Goal: Information Seeking & Learning: Find specific fact

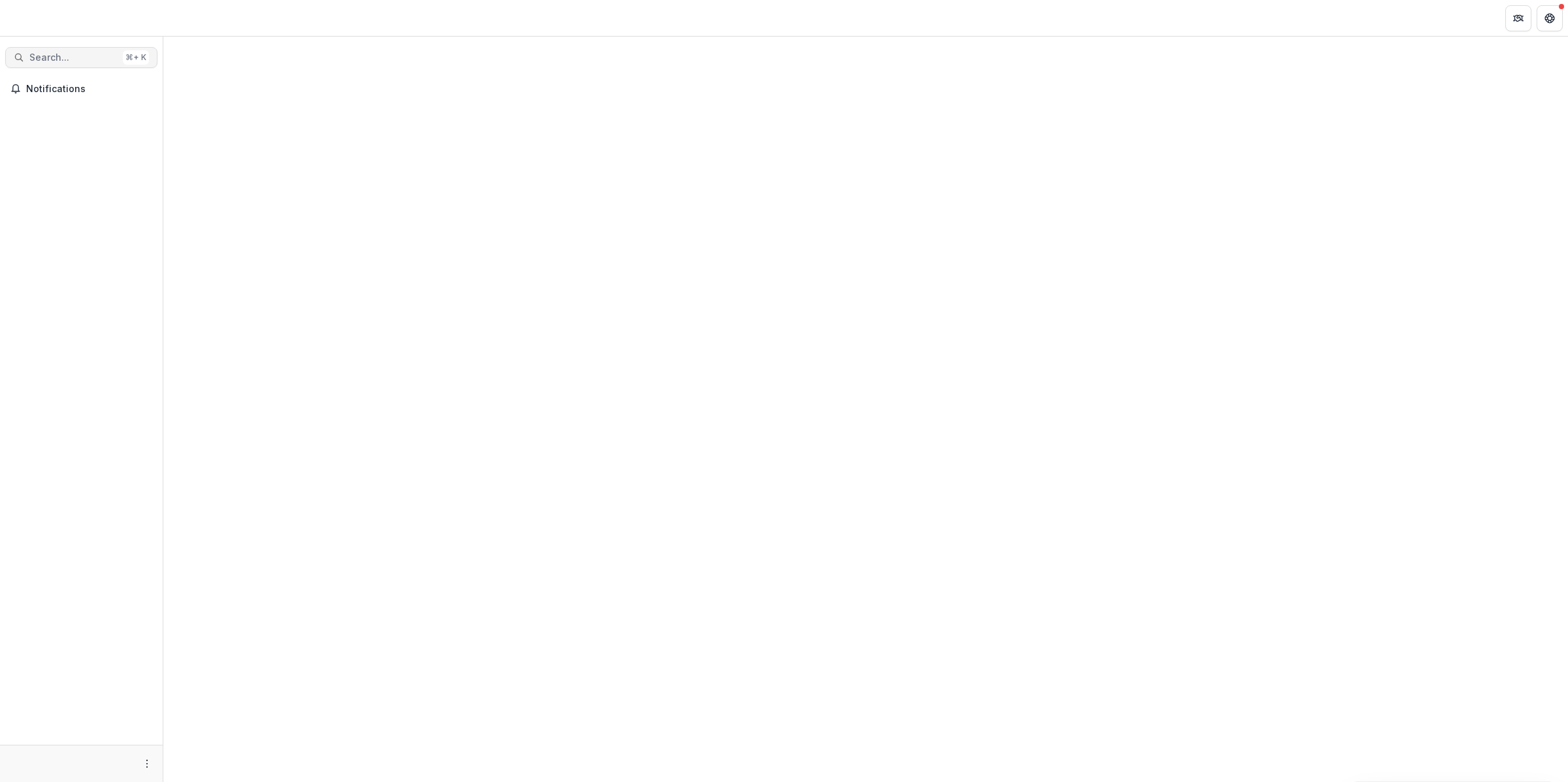
click at [83, 57] on span "Search..." at bounding box center [73, 57] width 88 height 11
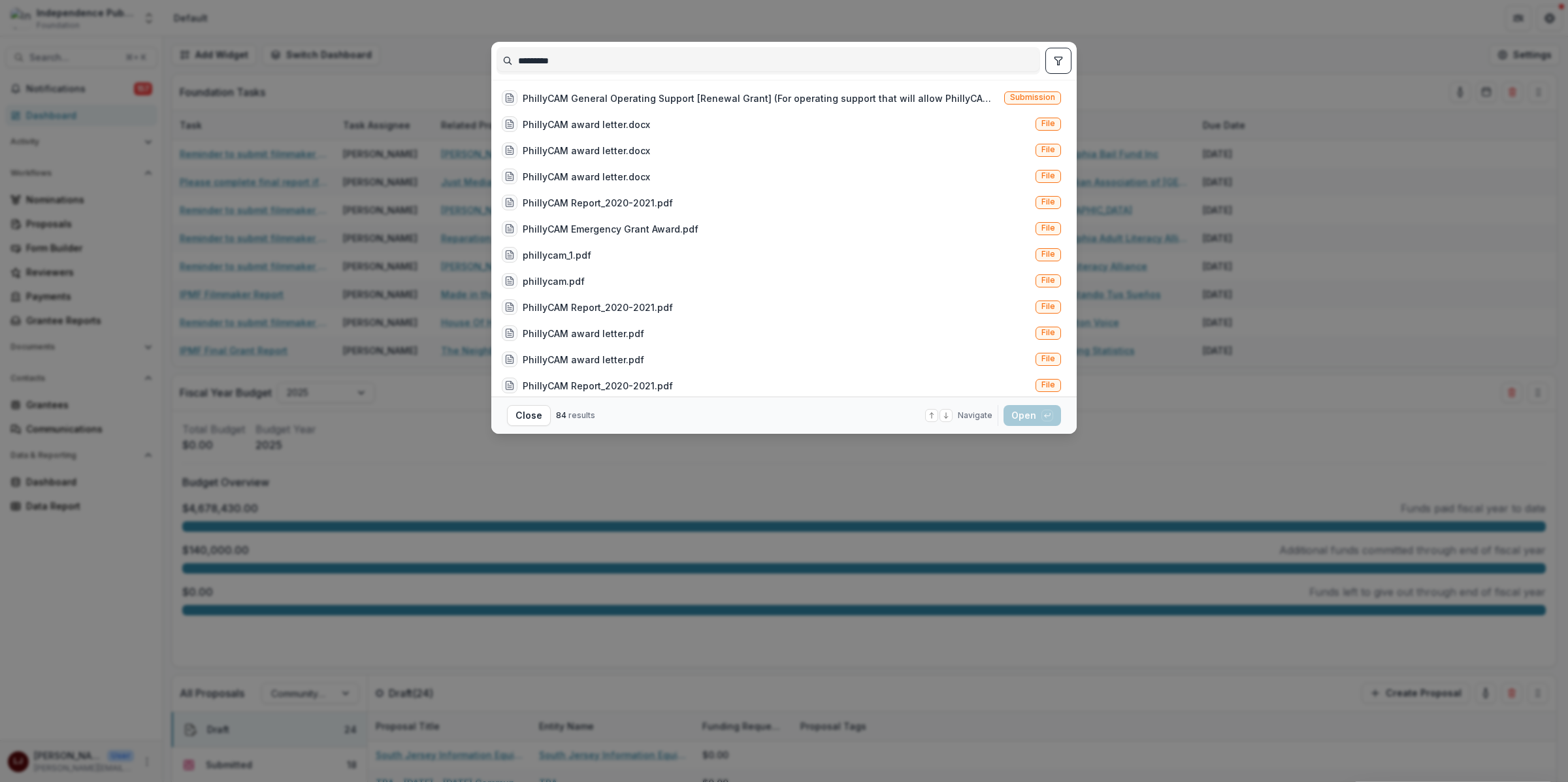
type input "*********"
click at [1068, 61] on button "toggle filters" at bounding box center [1059, 61] width 26 height 26
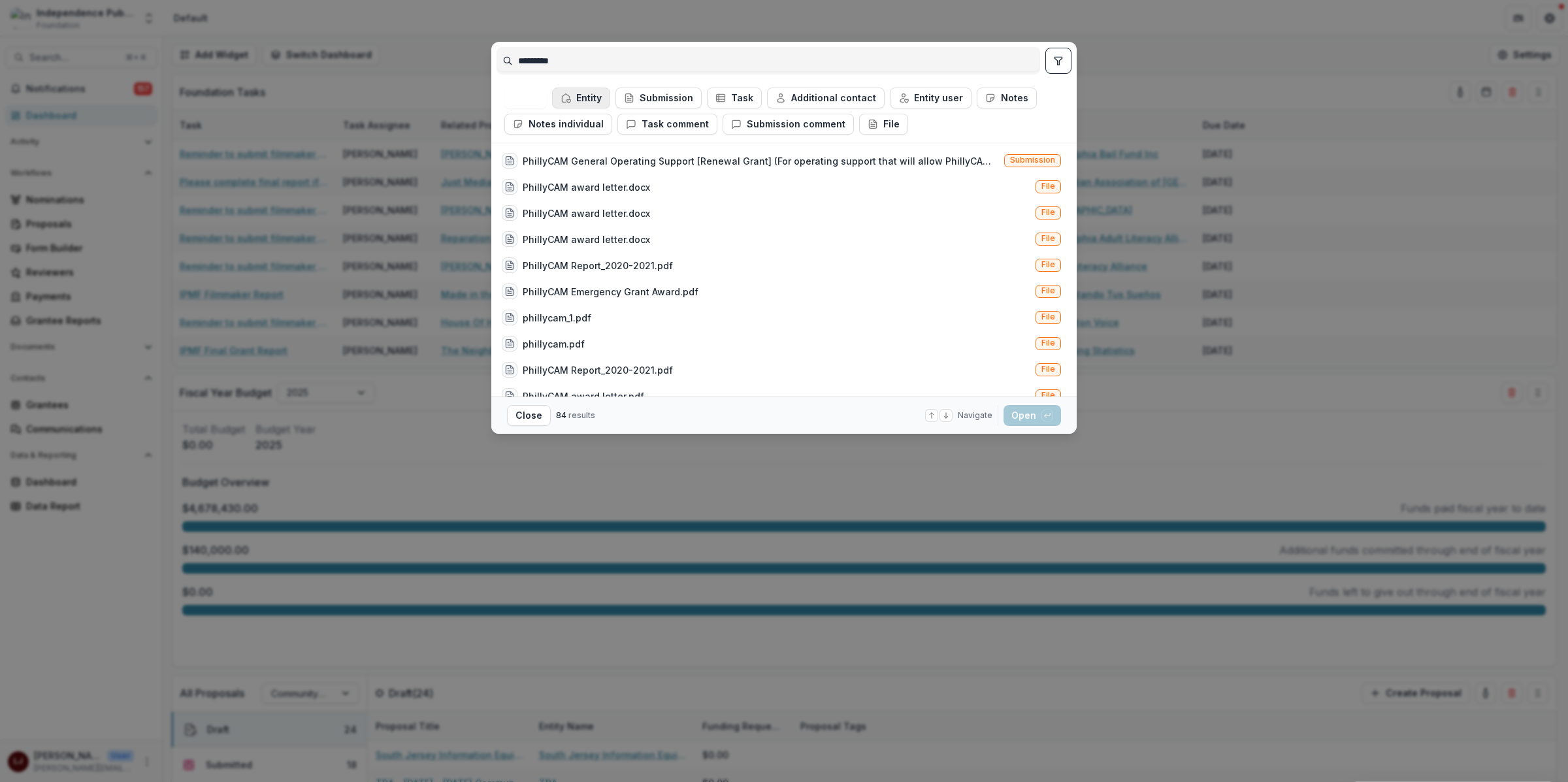
click at [585, 100] on button "Entity" at bounding box center [581, 97] width 59 height 21
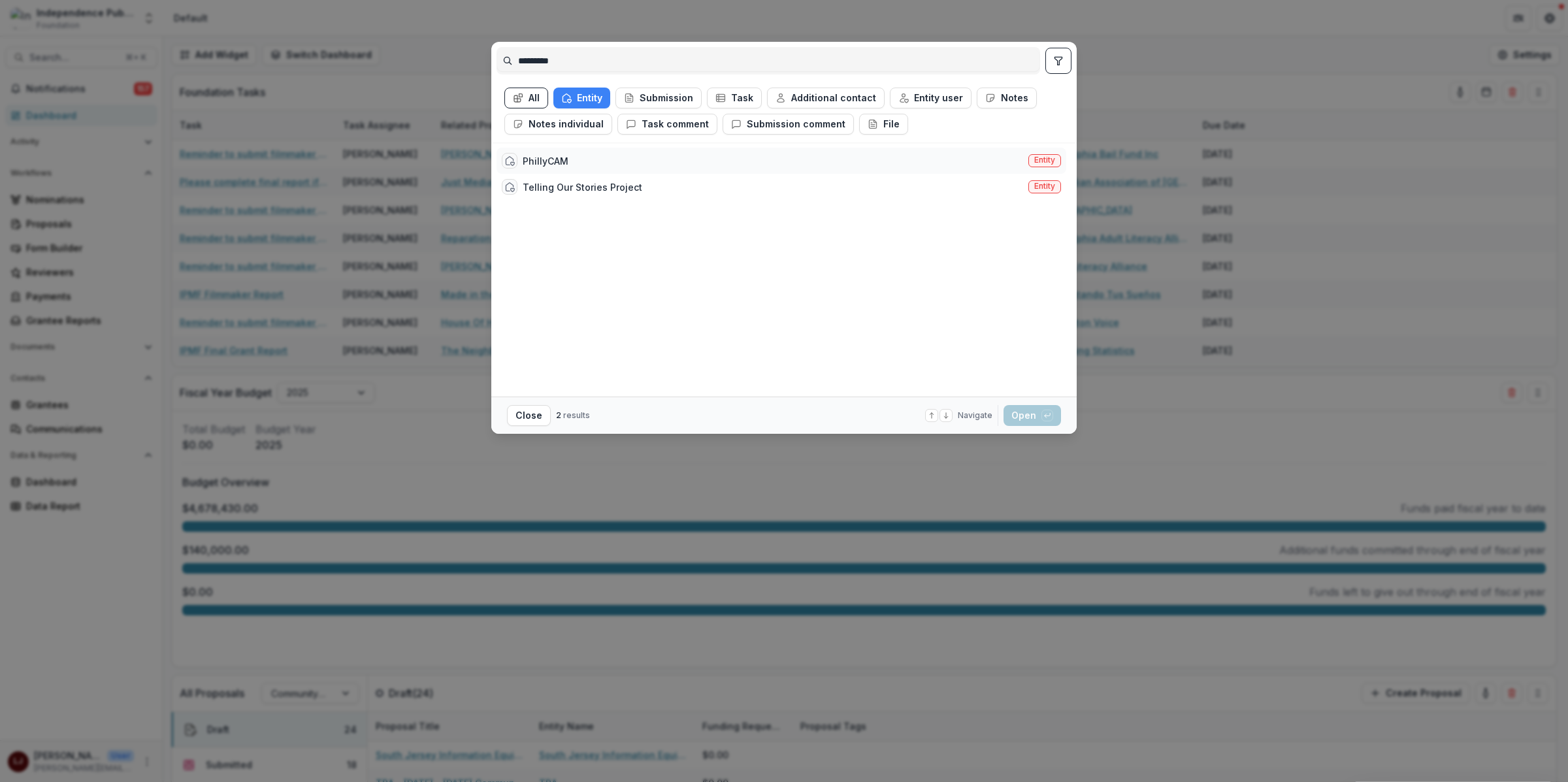
click at [752, 157] on div "PhillyCAM Entity" at bounding box center [781, 161] width 570 height 26
click at [1035, 157] on span "Entity" at bounding box center [1045, 160] width 21 height 9
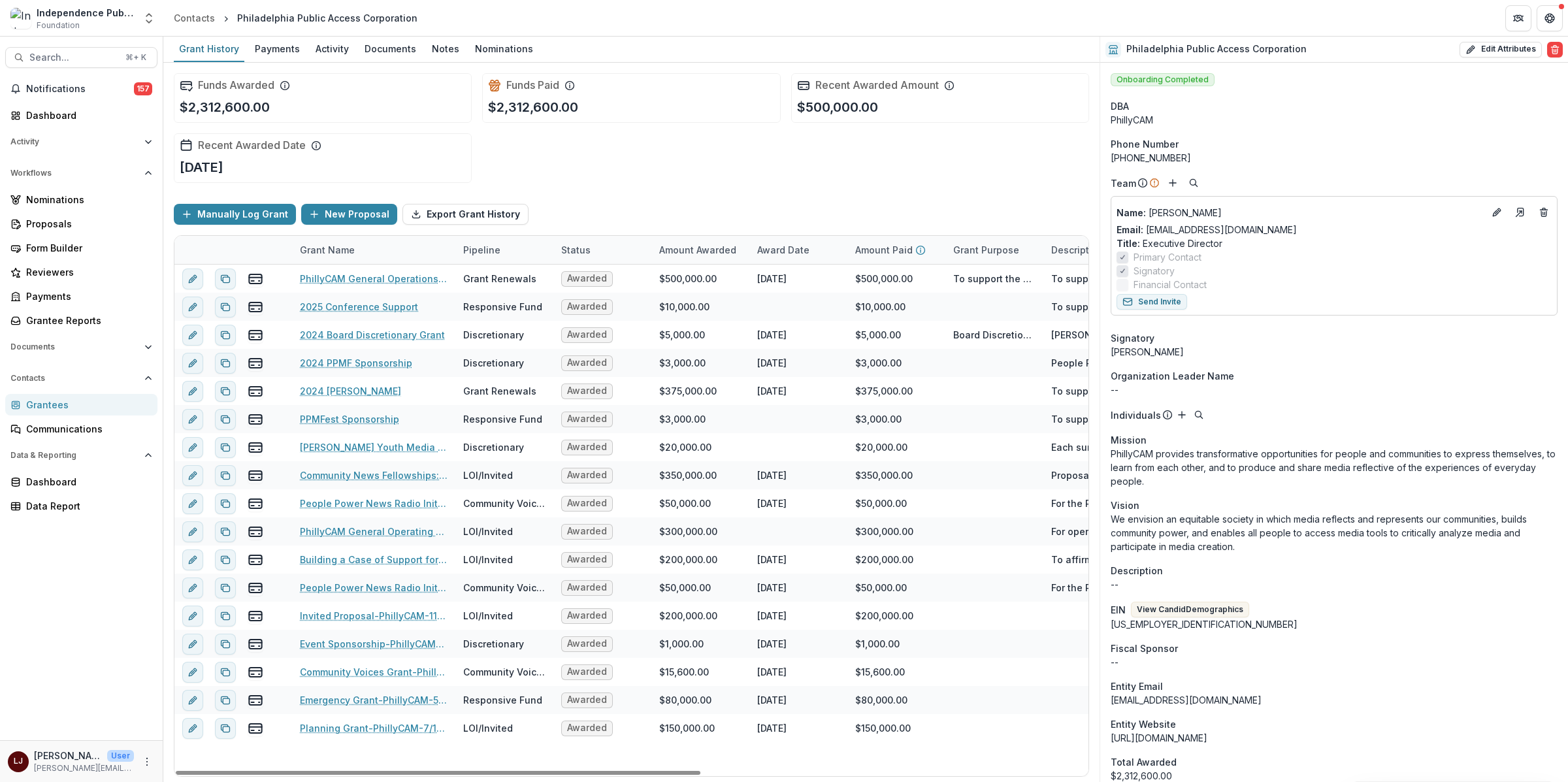
click at [783, 251] on div "Award Date" at bounding box center [783, 250] width 68 height 14
click at [789, 307] on span "Sort Ascending" at bounding box center [810, 306] width 69 height 11
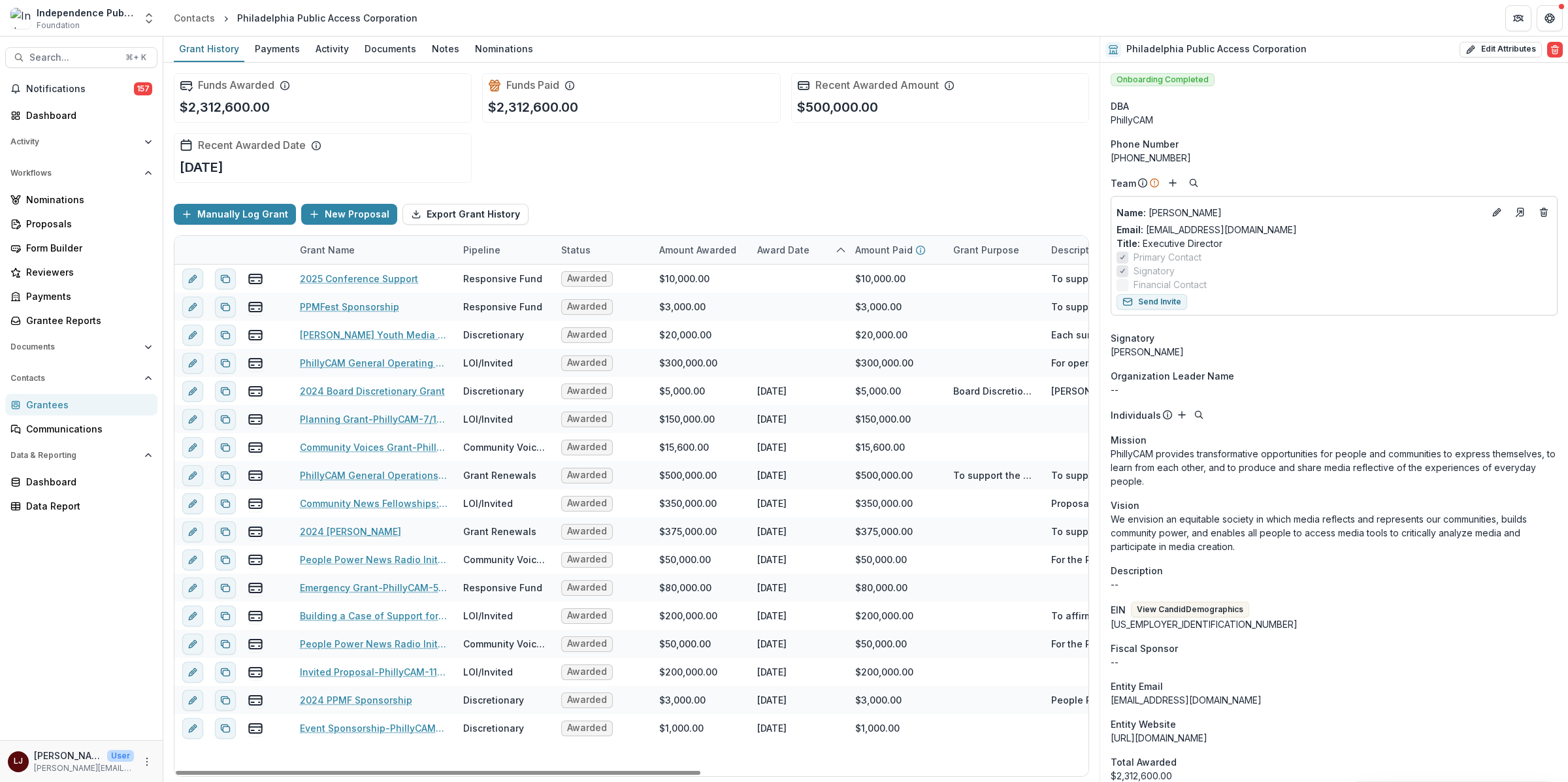
click at [833, 204] on div "Manually Log Grant New Proposal Export Grant History" at bounding box center [631, 214] width 915 height 42
click at [848, 246] on div "Amount Paid" at bounding box center [890, 250] width 87 height 14
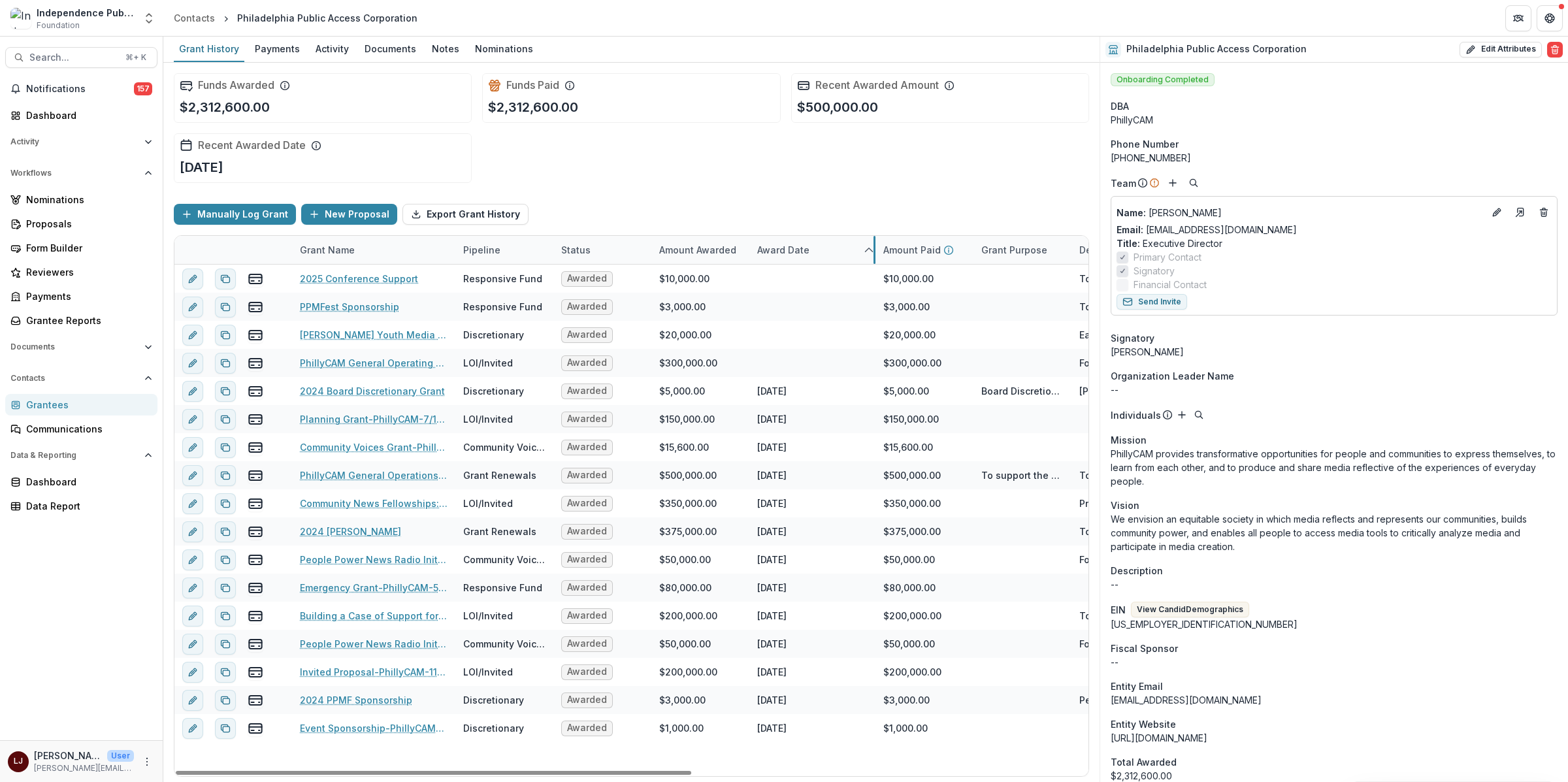
drag, startPoint x: 846, startPoint y: 247, endPoint x: 874, endPoint y: 251, distance: 28.3
click at [709, 252] on div "Amount Awarded" at bounding box center [697, 250] width 93 height 14
click at [713, 311] on span "Sort Ascending" at bounding box center [712, 306] width 69 height 11
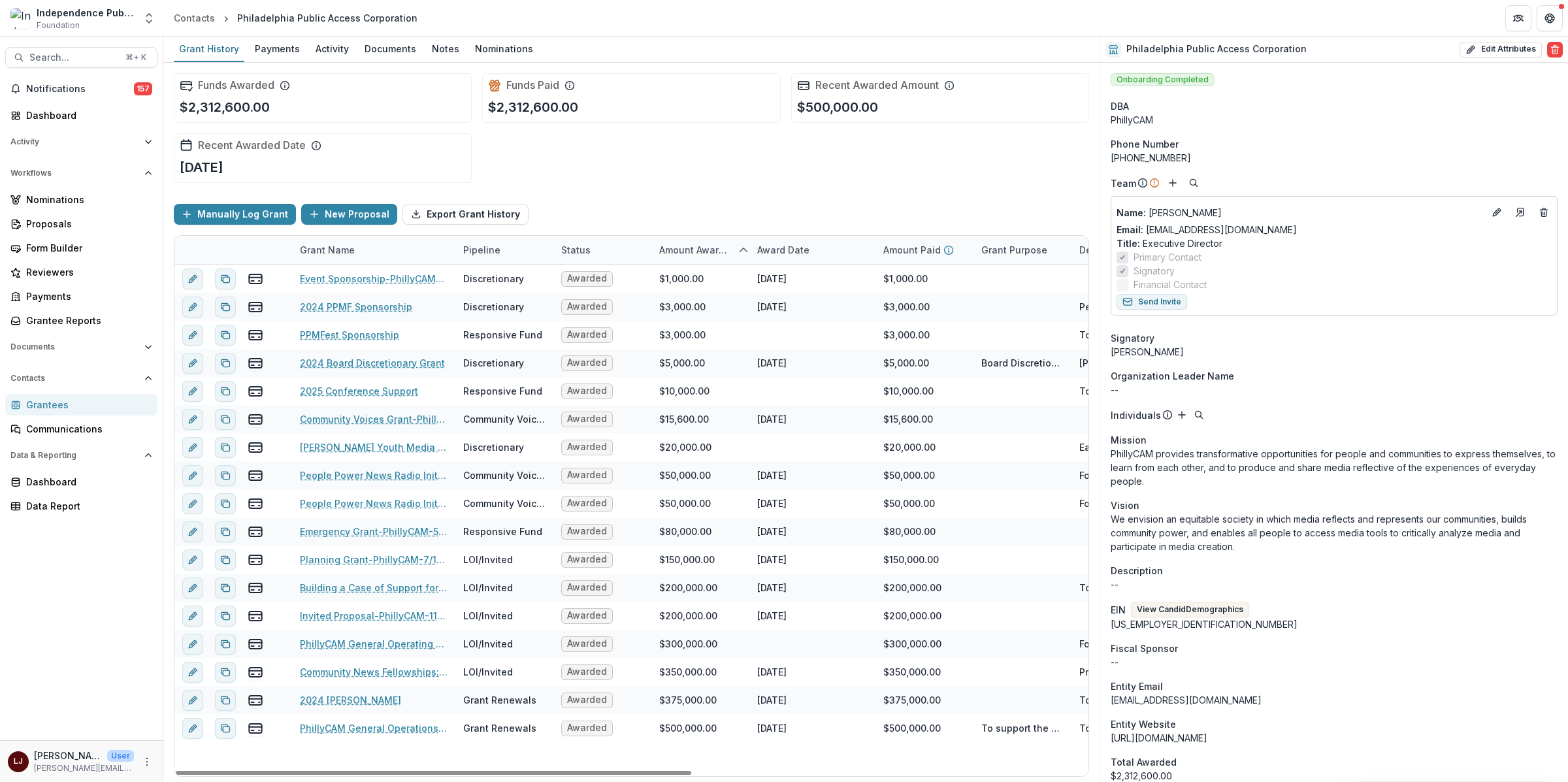
click at [773, 171] on div "Funds Awarded $2,312,600.00 Funds Paid $2,312,600.00 Recent Awarded Amount $500…" at bounding box center [631, 128] width 915 height 131
